Goal: Find specific page/section

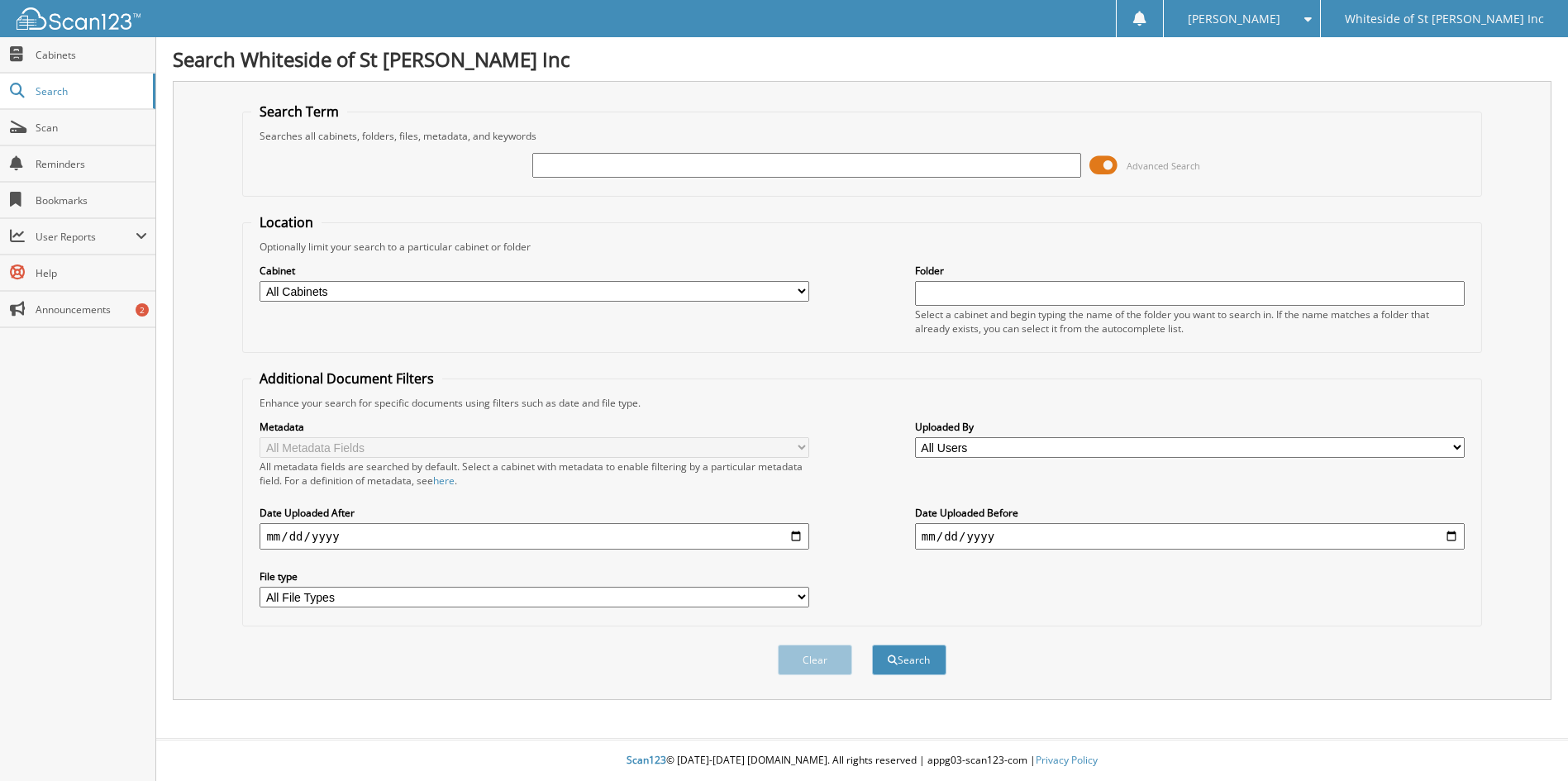
click at [623, 159] on input "text" at bounding box center [806, 165] width 550 height 24
type input "[PERSON_NAME]"
click at [872, 644] on button "Search" at bounding box center [909, 659] width 74 height 31
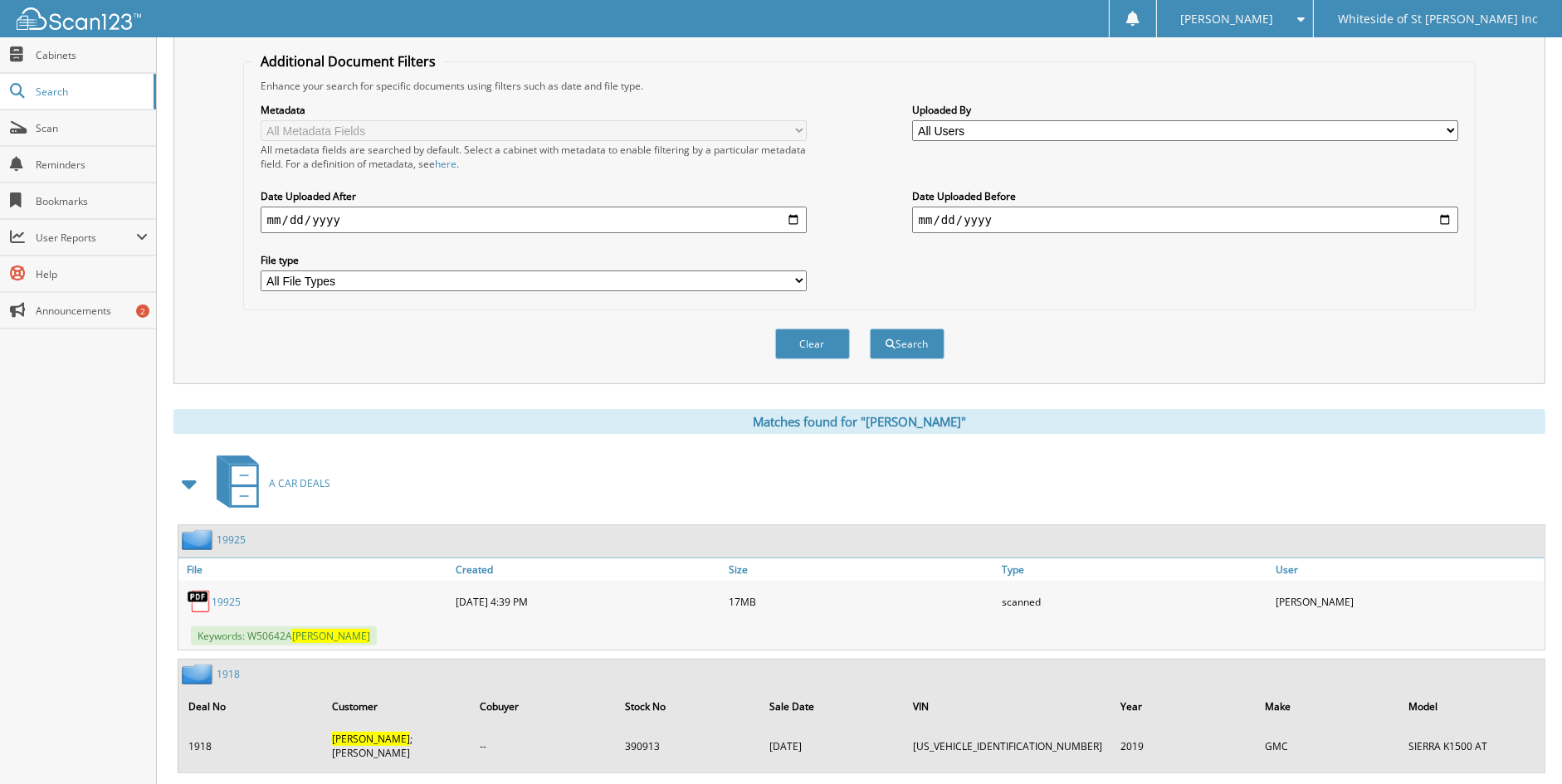
scroll to position [332, 0]
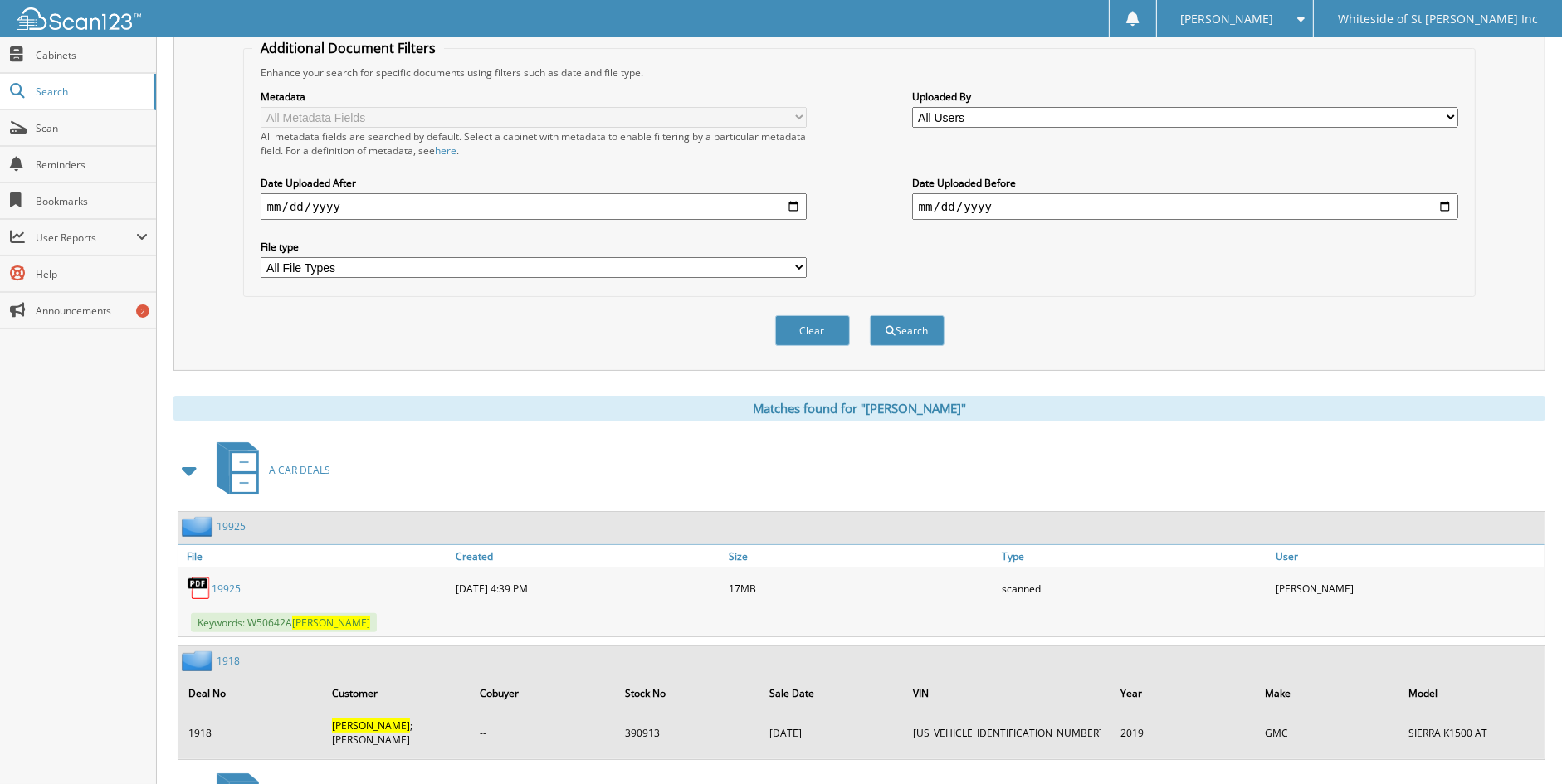
click at [237, 520] on link "19925" at bounding box center [230, 526] width 29 height 14
